Goal: Information Seeking & Learning: Learn about a topic

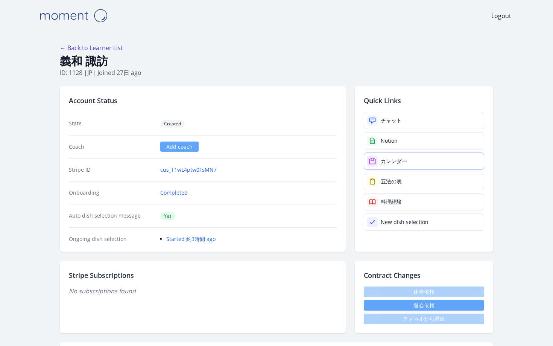
click at [381, 157] on div "カレンダー" at bounding box center [394, 161] width 26 height 8
click at [292, 54] on h1 "義和 諏訪" at bounding box center [277, 61] width 434 height 14
click at [121, 44] on link "← Back to Learner List" at bounding box center [91, 48] width 63 height 8
click at [377, 152] on link "カレンダー" at bounding box center [424, 160] width 120 height 17
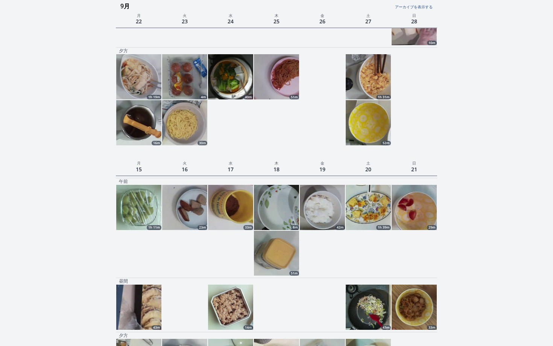
scroll to position [649, 0]
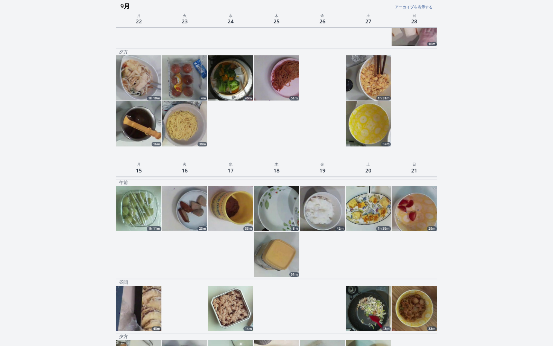
click at [367, 186] on img at bounding box center [368, 208] width 45 height 45
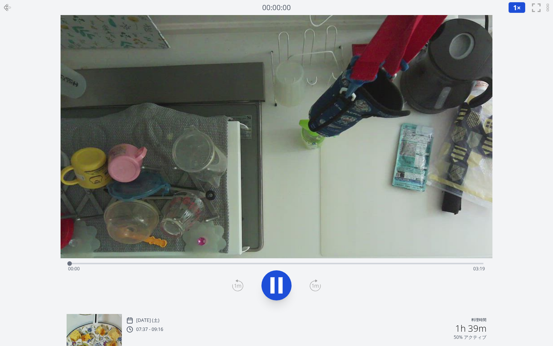
click at [252, 251] on video at bounding box center [277, 136] width 433 height 243
click at [250, 263] on div "Time elapsed: 00:00 Time remaining: 03:19" at bounding box center [276, 269] width 417 height 12
click at [229, 263] on div "Time elapsed: 01:26 Time remaining: 01:53" at bounding box center [276, 269] width 417 height 12
click at [284, 263] on div "Time elapsed: 01:16 Time remaining: 02:03" at bounding box center [276, 269] width 417 height 12
